Goal: Task Accomplishment & Management: Complete application form

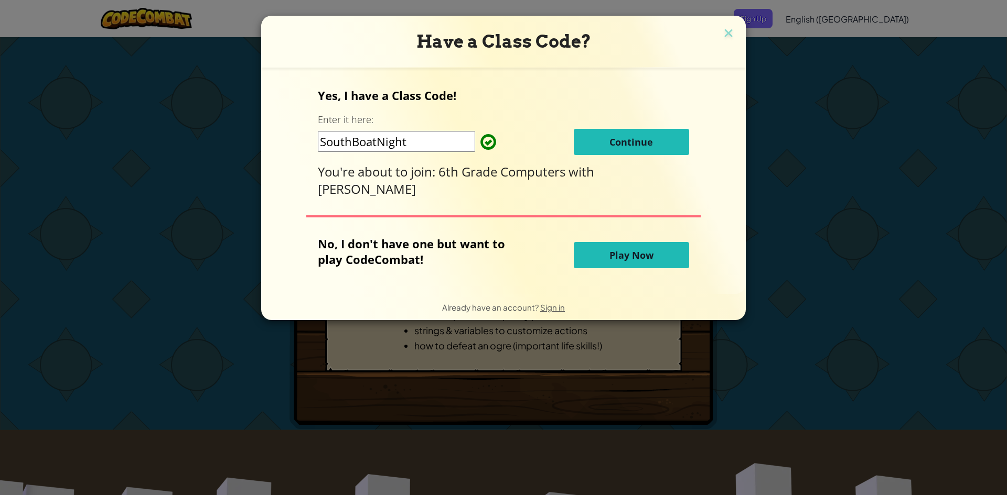
click at [633, 147] on span "Continue" at bounding box center [631, 142] width 44 height 13
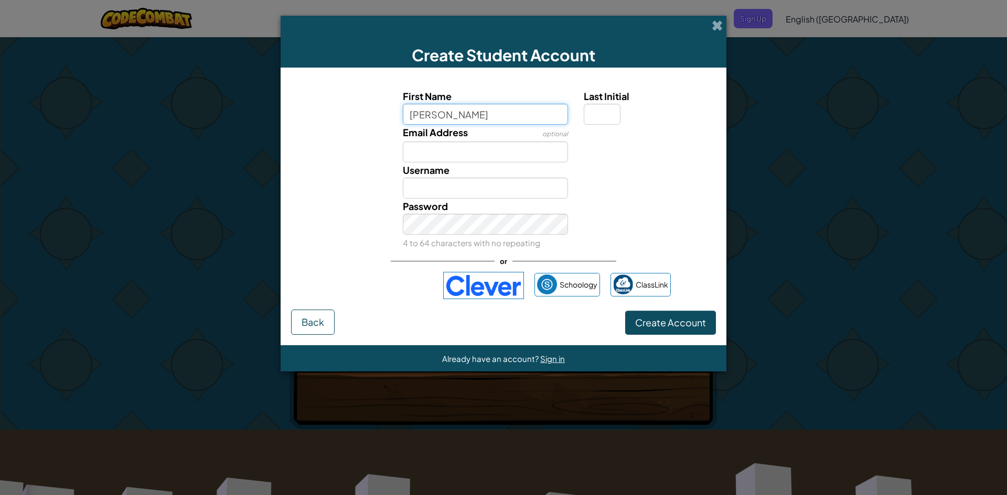
type input "[PERSON_NAME]"
click at [613, 101] on label "Last Initial" at bounding box center [649, 96] width 130 height 15
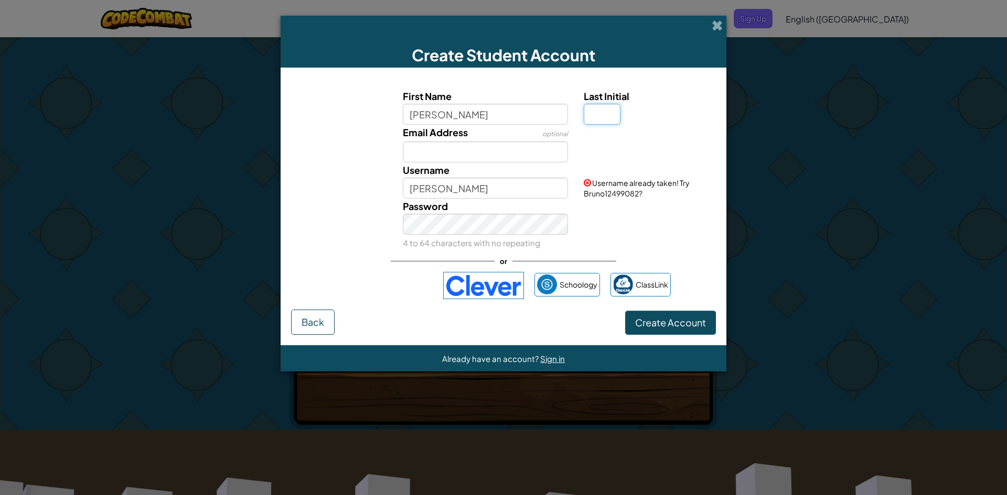
click at [613, 112] on input "Last Initial" at bounding box center [602, 114] width 37 height 21
type input "U"
type input "BrunoU"
click at [619, 136] on div at bounding box center [648, 132] width 145 height 15
click at [461, 146] on input "Email Address" at bounding box center [486, 152] width 166 height 21
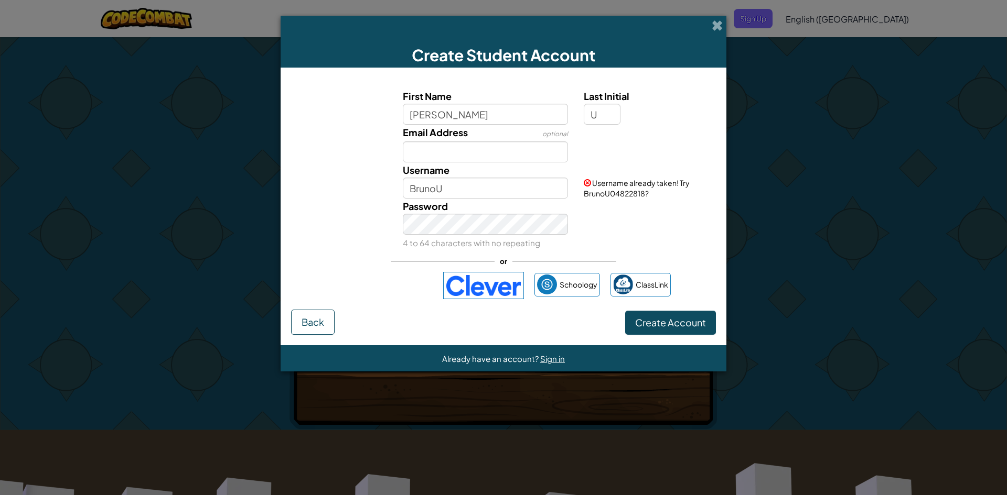
click at [616, 151] on div "Email Address optional" at bounding box center [503, 144] width 435 height 38
click at [549, 359] on span "Sign in" at bounding box center [552, 359] width 25 height 10
